Goal: Information Seeking & Learning: Learn about a topic

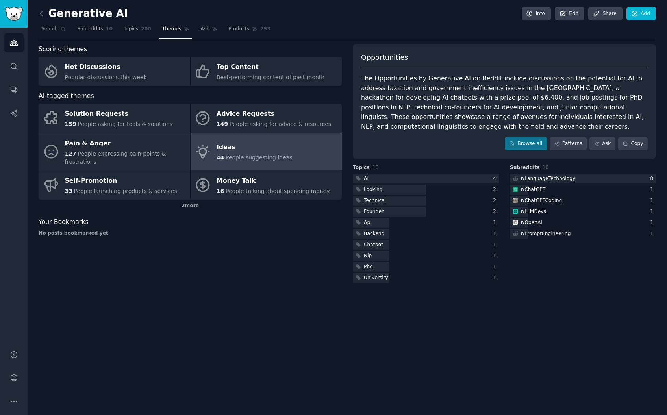
click at [300, 154] on link "Ideas 44 People suggesting ideas" at bounding box center [266, 151] width 152 height 37
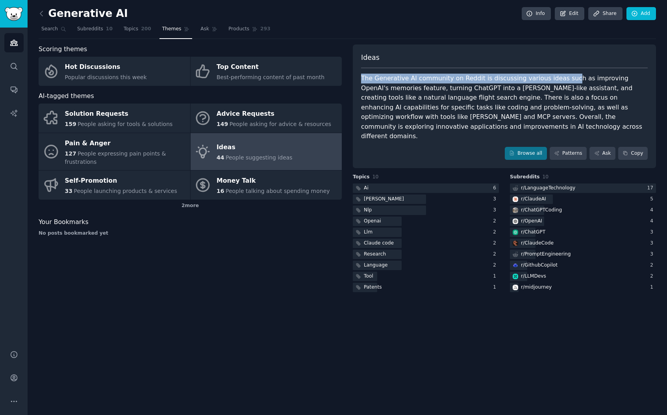
drag, startPoint x: 361, startPoint y: 80, endPoint x: 536, endPoint y: 89, distance: 176.2
click at [555, 80] on div "Ideas The Generative AI community on Reddit is discussing various ideas such as…" at bounding box center [504, 106] width 303 height 124
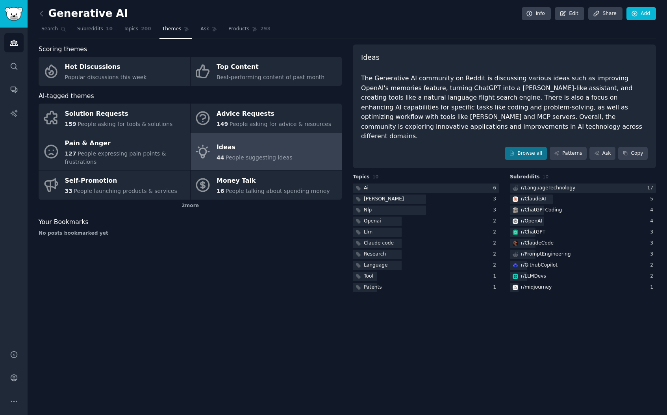
click at [524, 89] on div "The Generative AI community on Reddit is discussing various ideas such as impro…" at bounding box center [504, 108] width 287 height 68
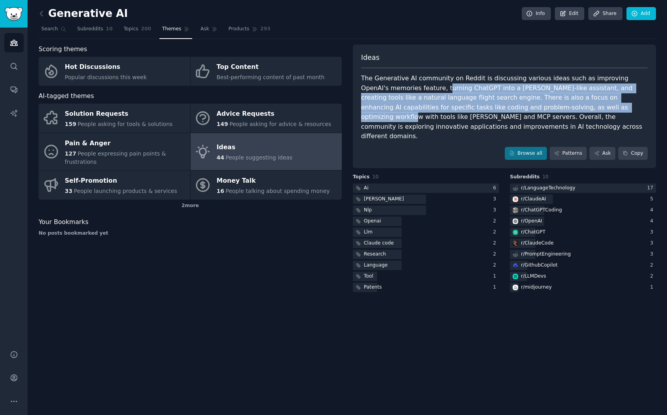
drag, startPoint x: 413, startPoint y: 87, endPoint x: 528, endPoint y: 105, distance: 116.0
click at [528, 105] on div "The Generative AI community on Reddit is discussing various ideas such as impro…" at bounding box center [504, 108] width 287 height 68
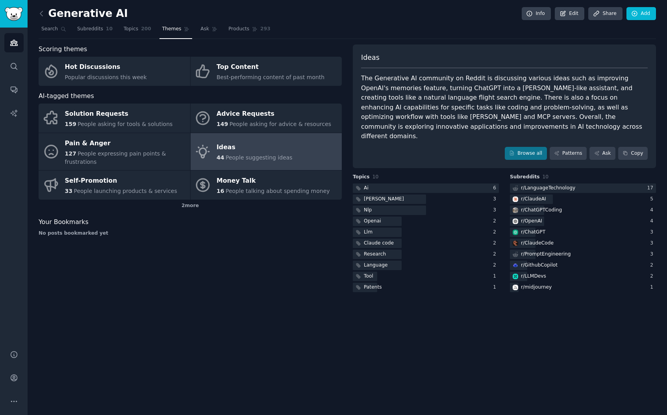
click at [528, 109] on div "The Generative AI community on Reddit is discussing various ideas such as impro…" at bounding box center [504, 108] width 287 height 68
drag, startPoint x: 568, startPoint y: 107, endPoint x: 645, endPoint y: 107, distance: 77.1
click at [645, 107] on div "The Generative AI community on Reddit is discussing various ideas such as impro…" at bounding box center [504, 108] width 287 height 68
click at [581, 147] on link "Patterns" at bounding box center [567, 153] width 37 height 13
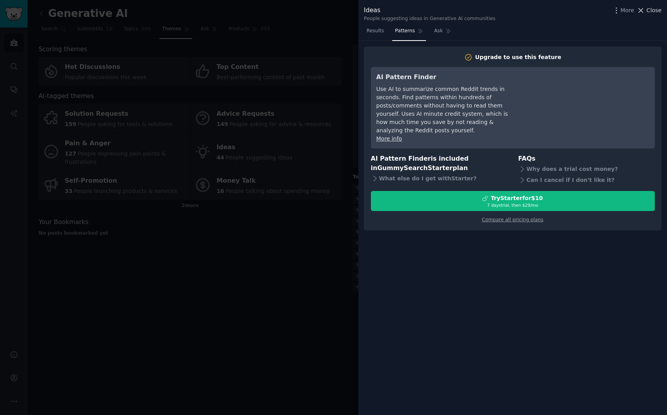
click at [656, 9] on span "Close" at bounding box center [653, 10] width 15 height 8
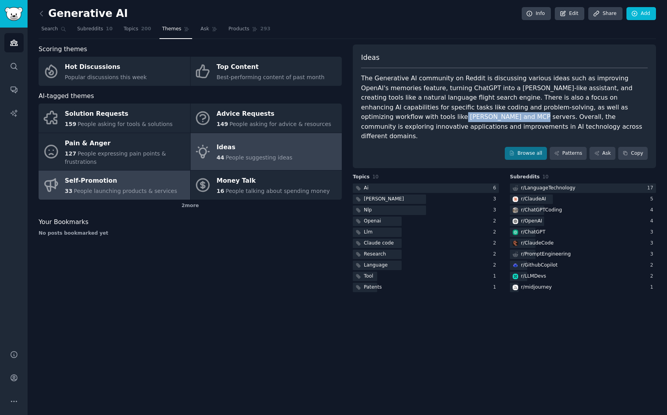
click at [88, 178] on div "Self-Promotion" at bounding box center [121, 181] width 112 height 13
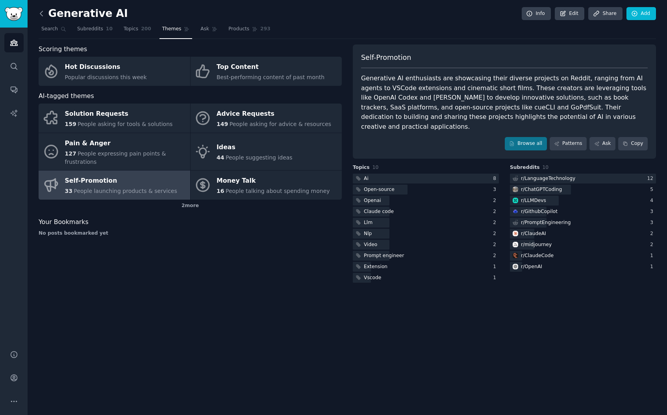
click at [43, 13] on icon at bounding box center [41, 13] width 8 height 8
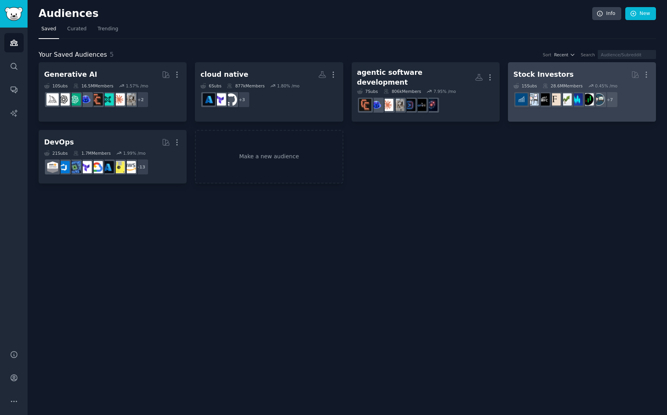
click at [565, 64] on link "Stock Investors More 15 Sub s 28.6M Members 0.45 % /mo r/FinancialCareers + 7" at bounding box center [582, 91] width 148 height 59
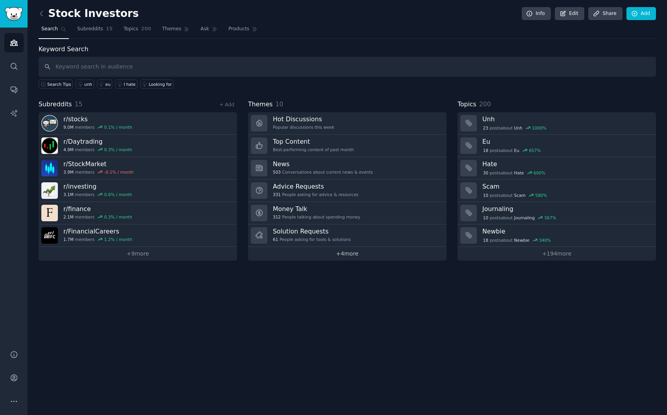
click at [337, 257] on link "+ 4 more" at bounding box center [347, 254] width 198 height 14
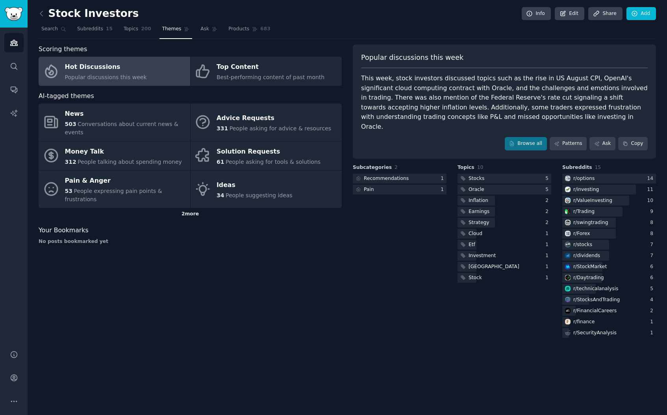
click at [178, 208] on div "2 more" at bounding box center [190, 214] width 303 height 13
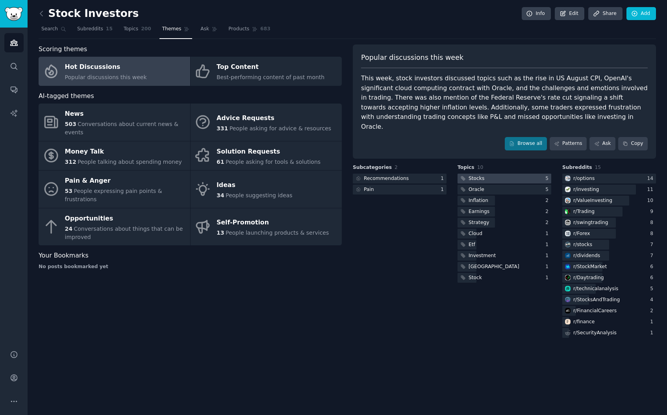
click at [488, 174] on div at bounding box center [504, 179] width 94 height 10
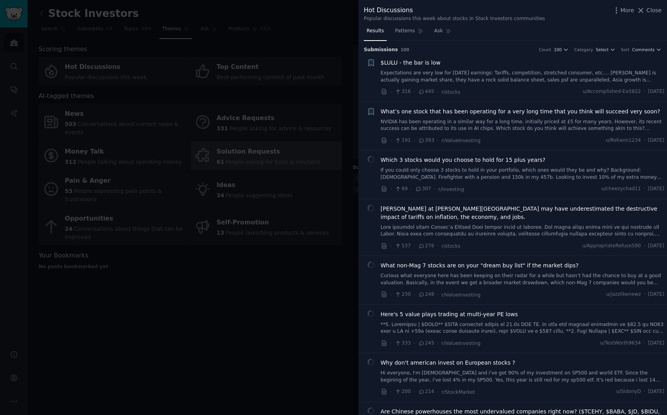
drag, startPoint x: 648, startPoint y: 11, endPoint x: 322, endPoint y: 153, distance: 356.0
click at [648, 11] on span "Close" at bounding box center [653, 10] width 15 height 8
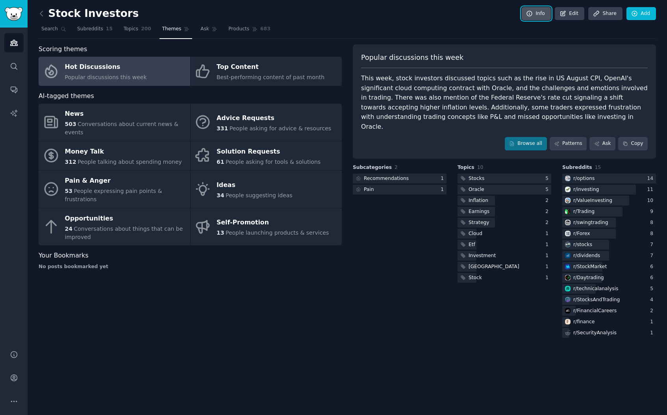
click at [542, 11] on link "Info" at bounding box center [535, 13] width 29 height 13
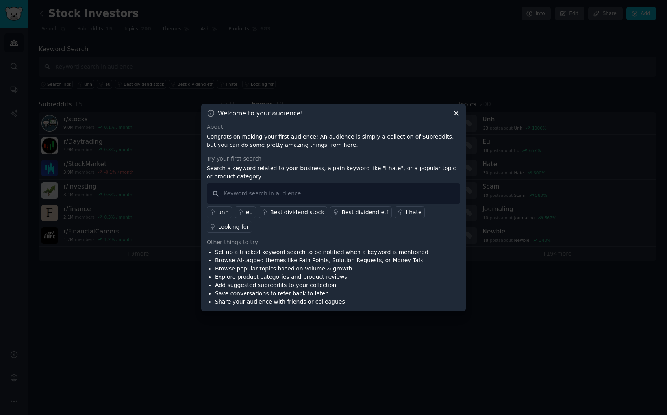
click at [457, 117] on icon at bounding box center [456, 113] width 8 height 8
